Goal: Information Seeking & Learning: Learn about a topic

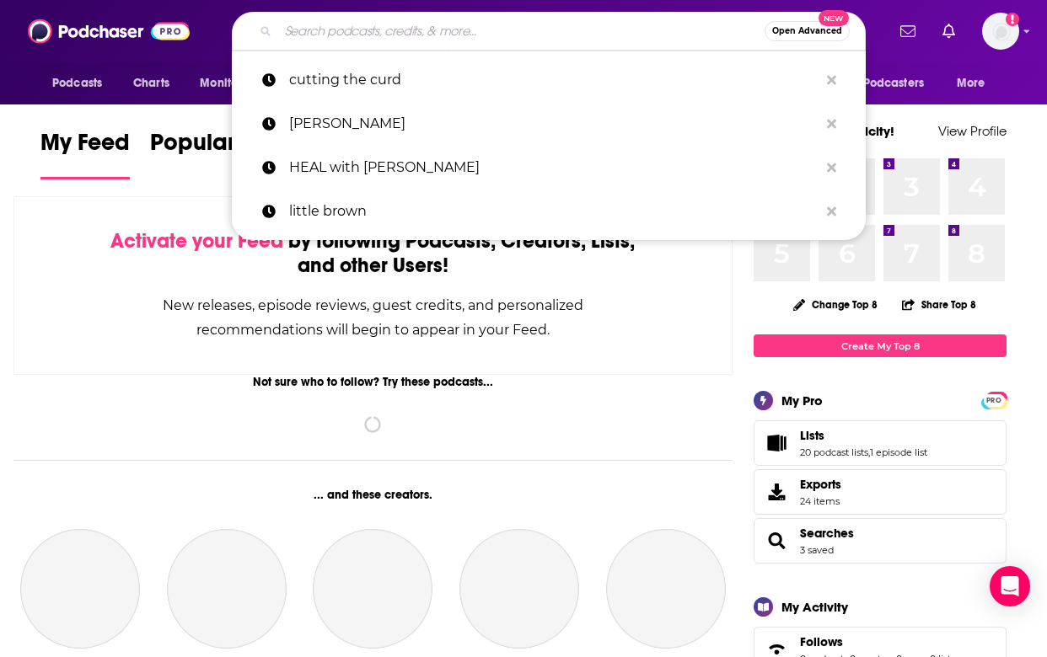
click at [497, 35] on input "Search podcasts, credits, & more..." at bounding box center [521, 31] width 486 height 27
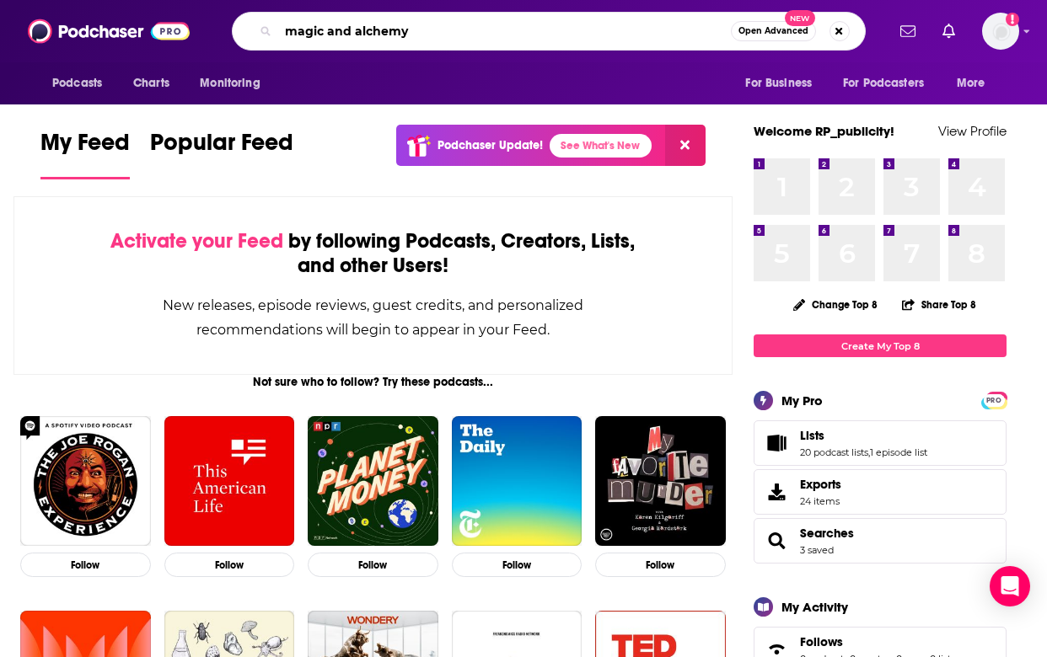
type input "magic and alchemy"
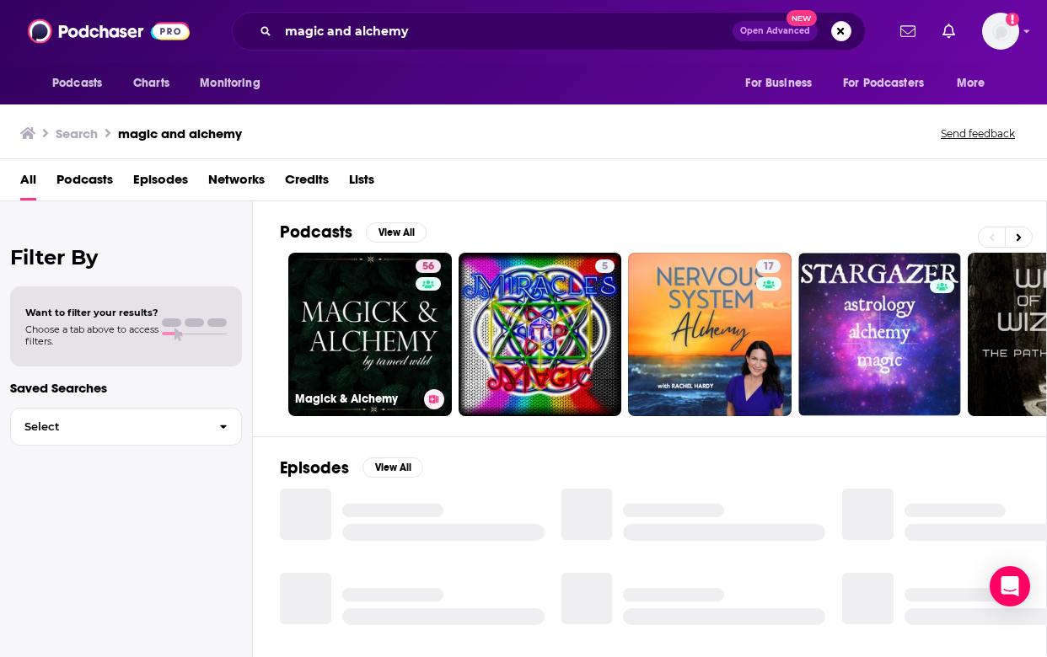
click at [409, 314] on link "56 Magick & Alchemy" at bounding box center [370, 335] width 164 height 164
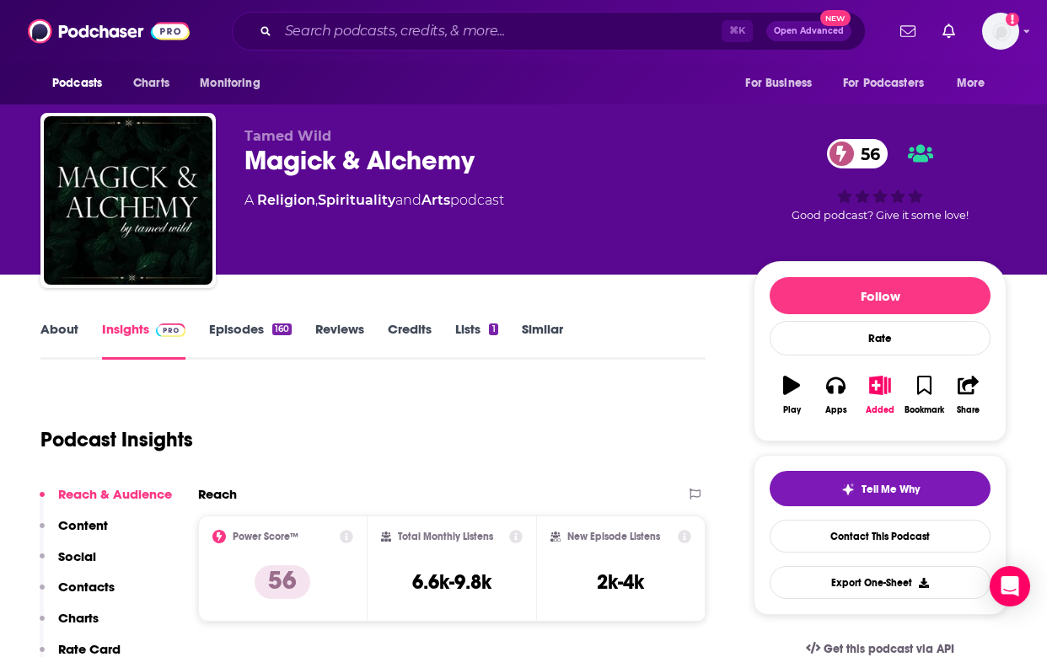
click at [242, 324] on link "Episodes 160" at bounding box center [250, 340] width 83 height 39
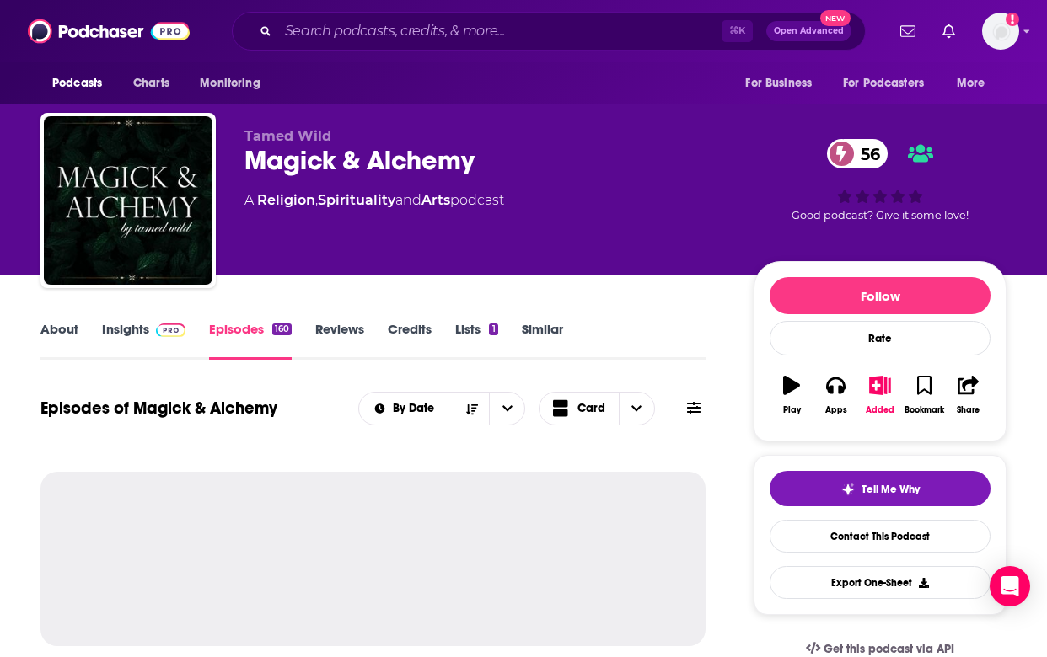
click at [137, 330] on link "Insights" at bounding box center [143, 340] width 83 height 39
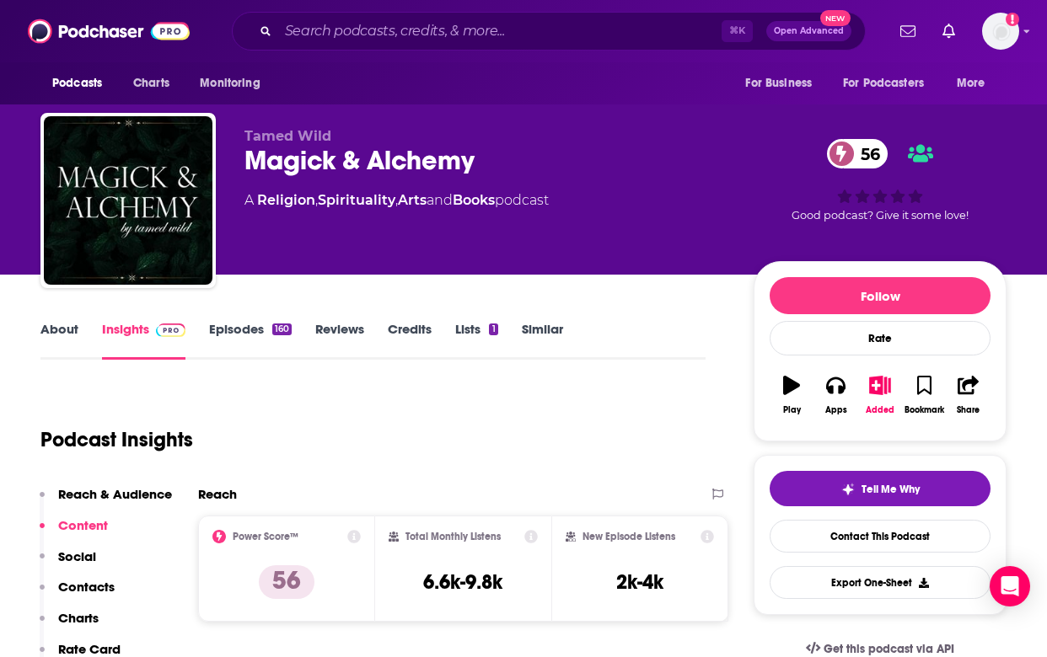
click at [223, 321] on link "Episodes 160" at bounding box center [250, 340] width 83 height 39
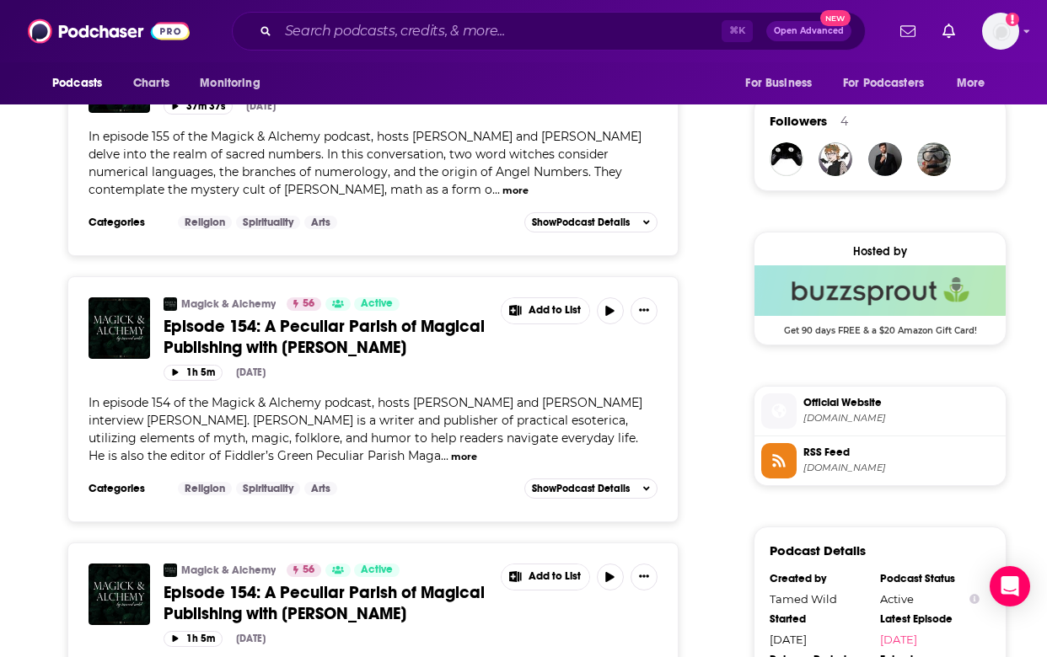
scroll to position [1200, 0]
